Goal: Understand process/instructions

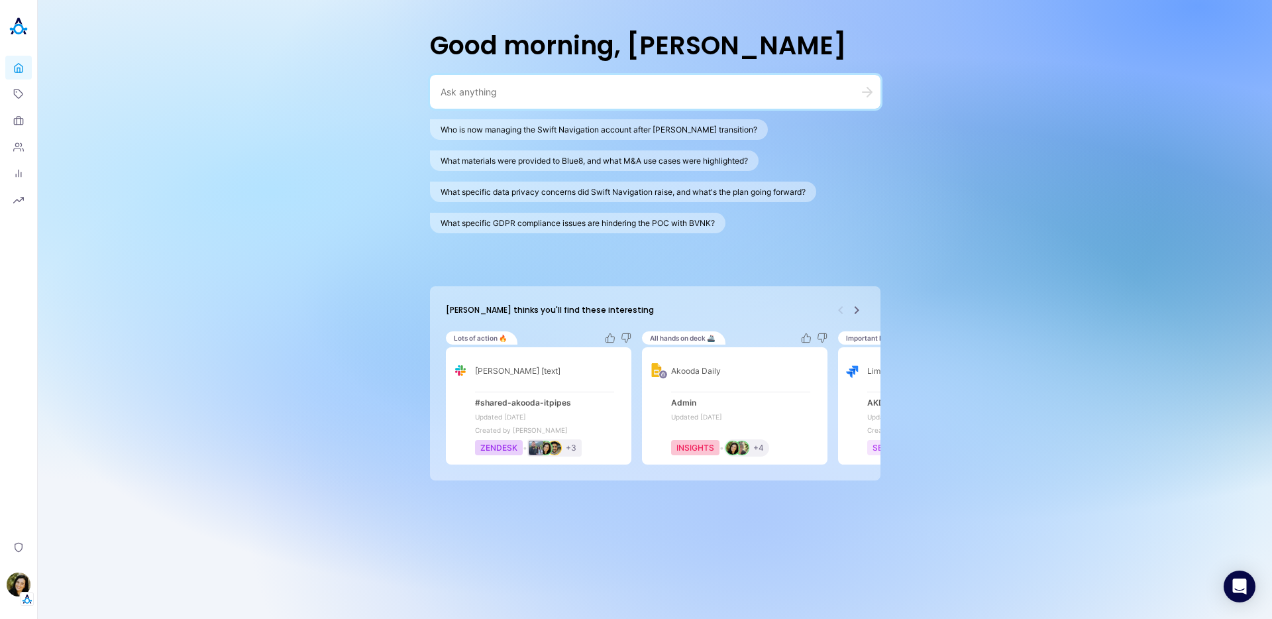
click at [855, 305] on icon "Next" at bounding box center [857, 310] width 16 height 16
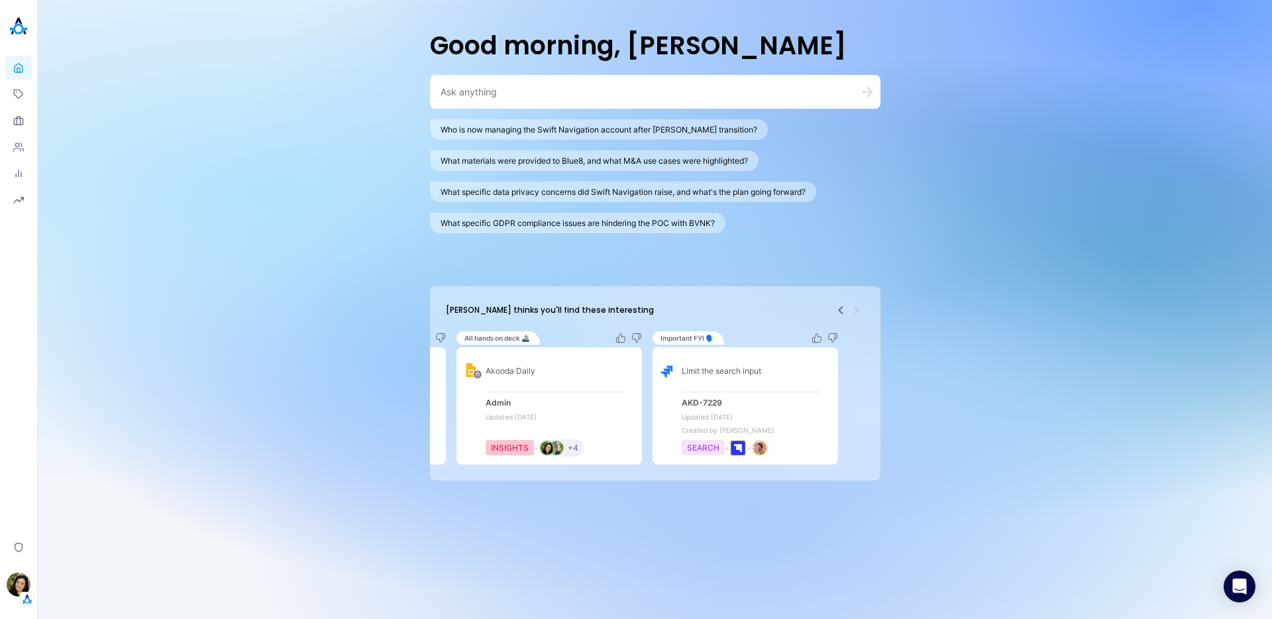
click at [844, 308] on icon "Previous" at bounding box center [841, 310] width 16 height 16
